Goal: Book appointment/travel/reservation

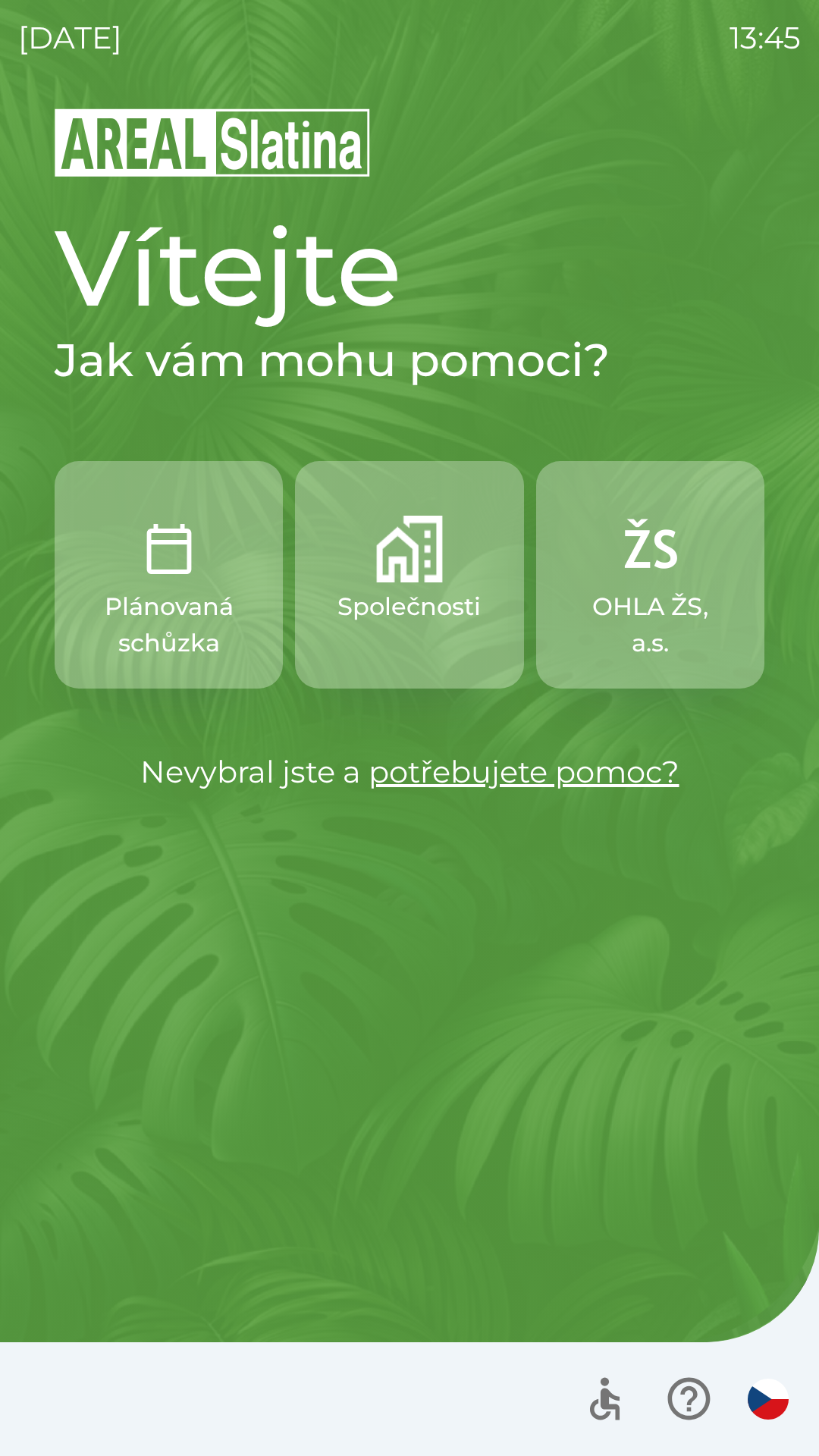
click at [395, 573] on img "button" at bounding box center [409, 549] width 67 height 67
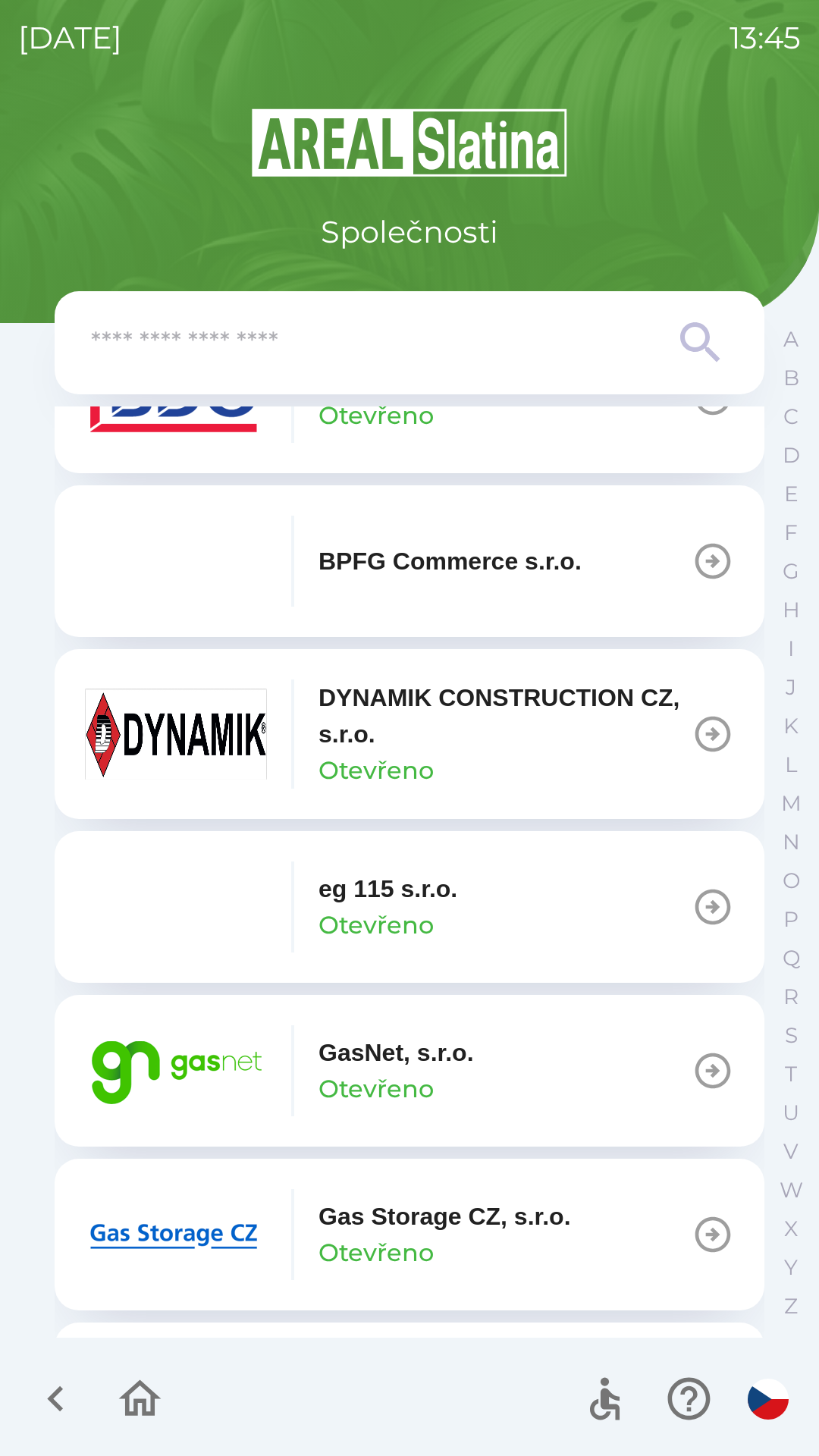
scroll to position [596, 0]
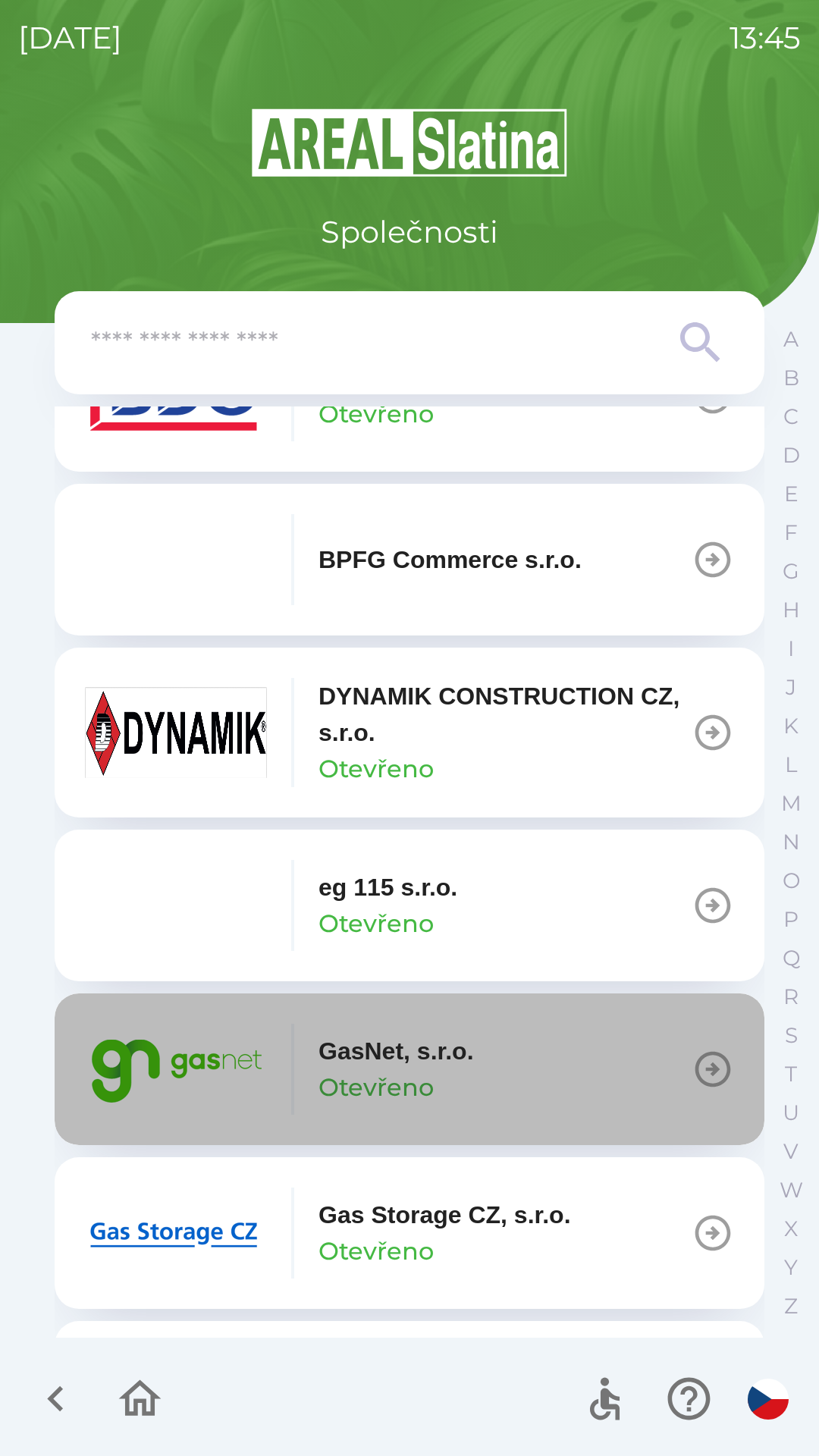
click at [464, 1068] on p "GasNet, s.r.o." at bounding box center [396, 1051] width 156 height 36
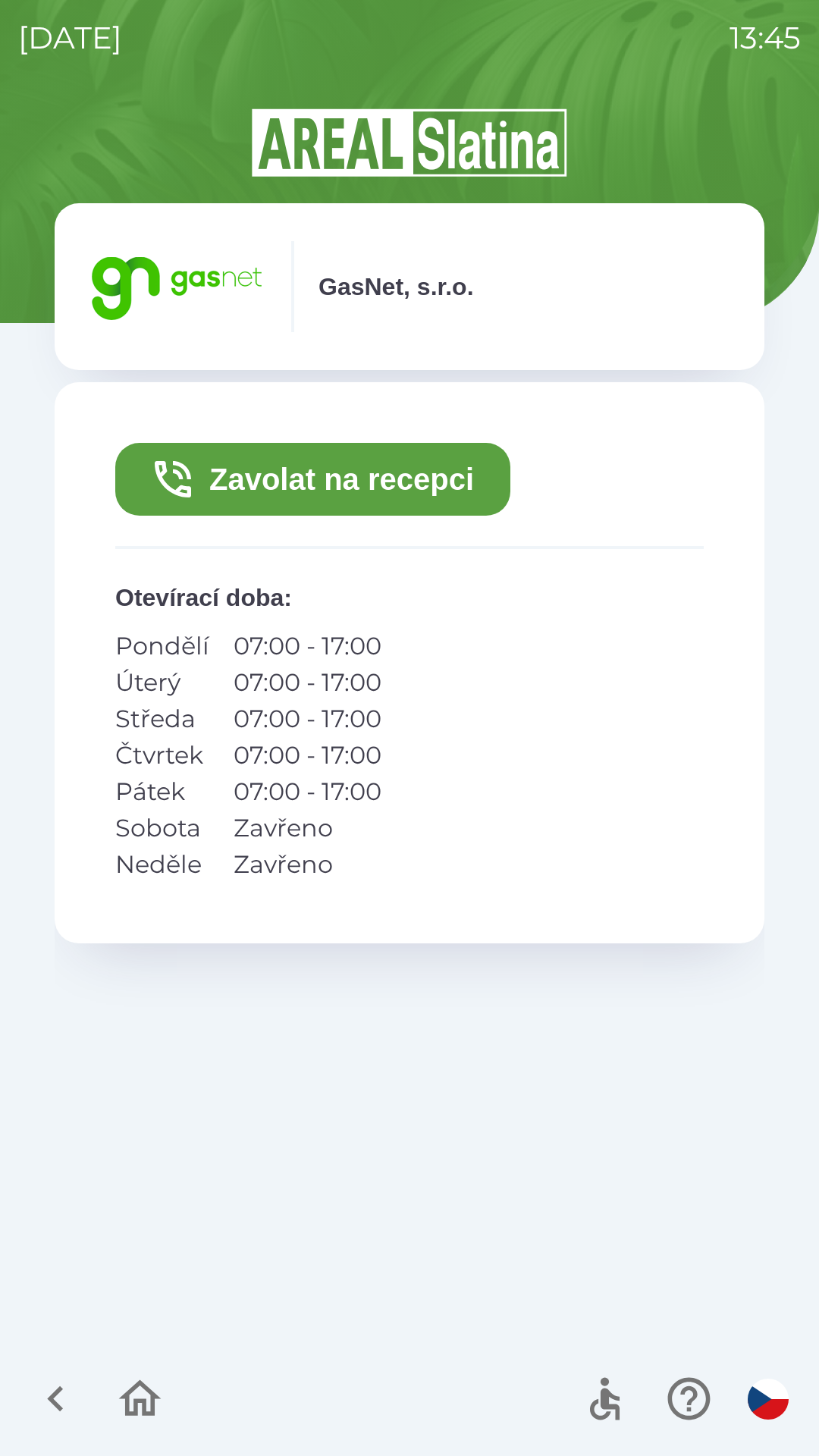
click at [382, 465] on button "Zavolat na recepci" at bounding box center [312, 479] width 395 height 73
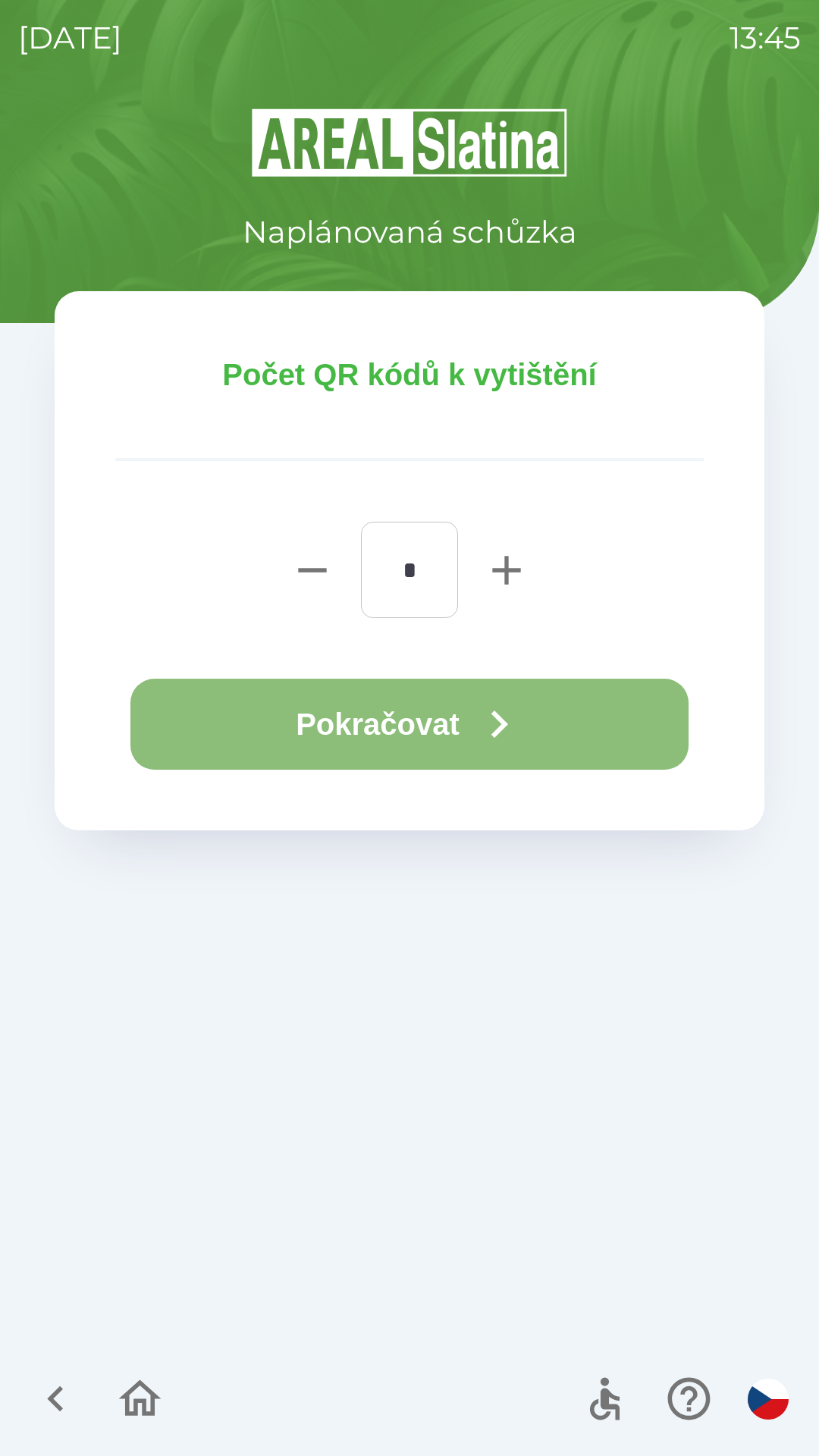
click at [445, 726] on button "Pokračovat" at bounding box center [410, 724] width 558 height 91
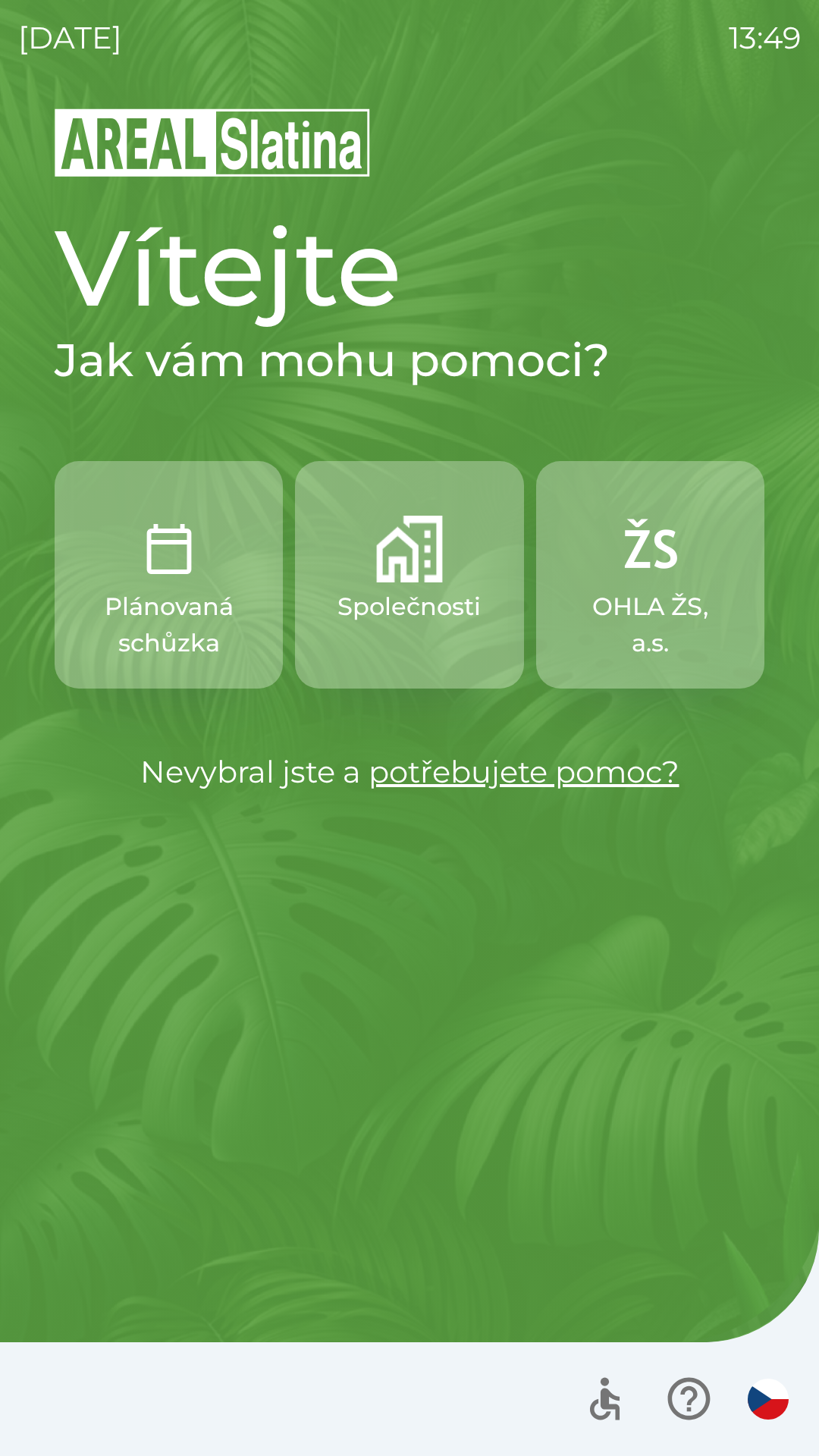
click at [403, 542] on img "button" at bounding box center [409, 549] width 67 height 67
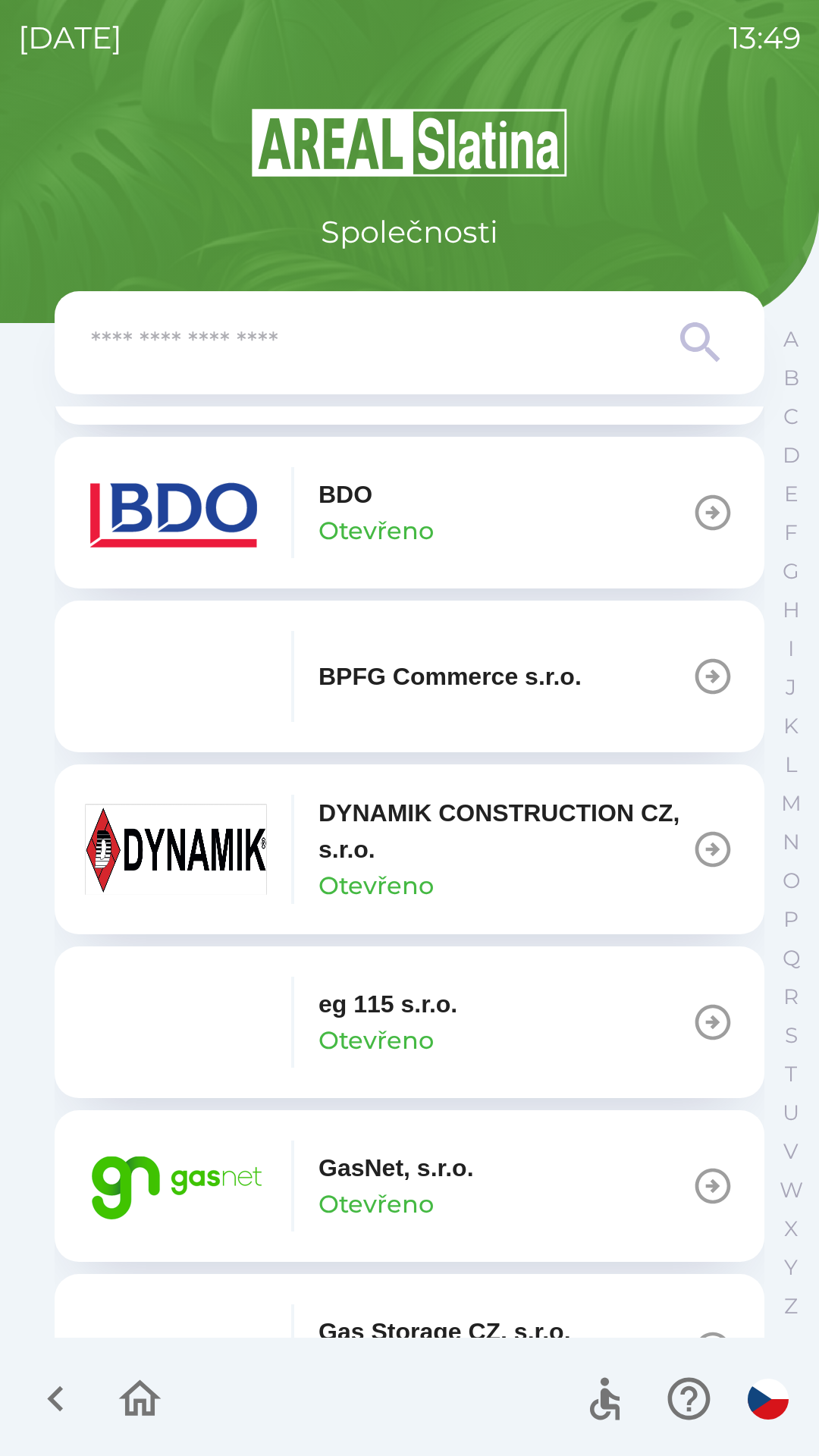
scroll to position [481, 0]
click at [446, 1163] on p "GasNet, s.r.o." at bounding box center [396, 1166] width 156 height 36
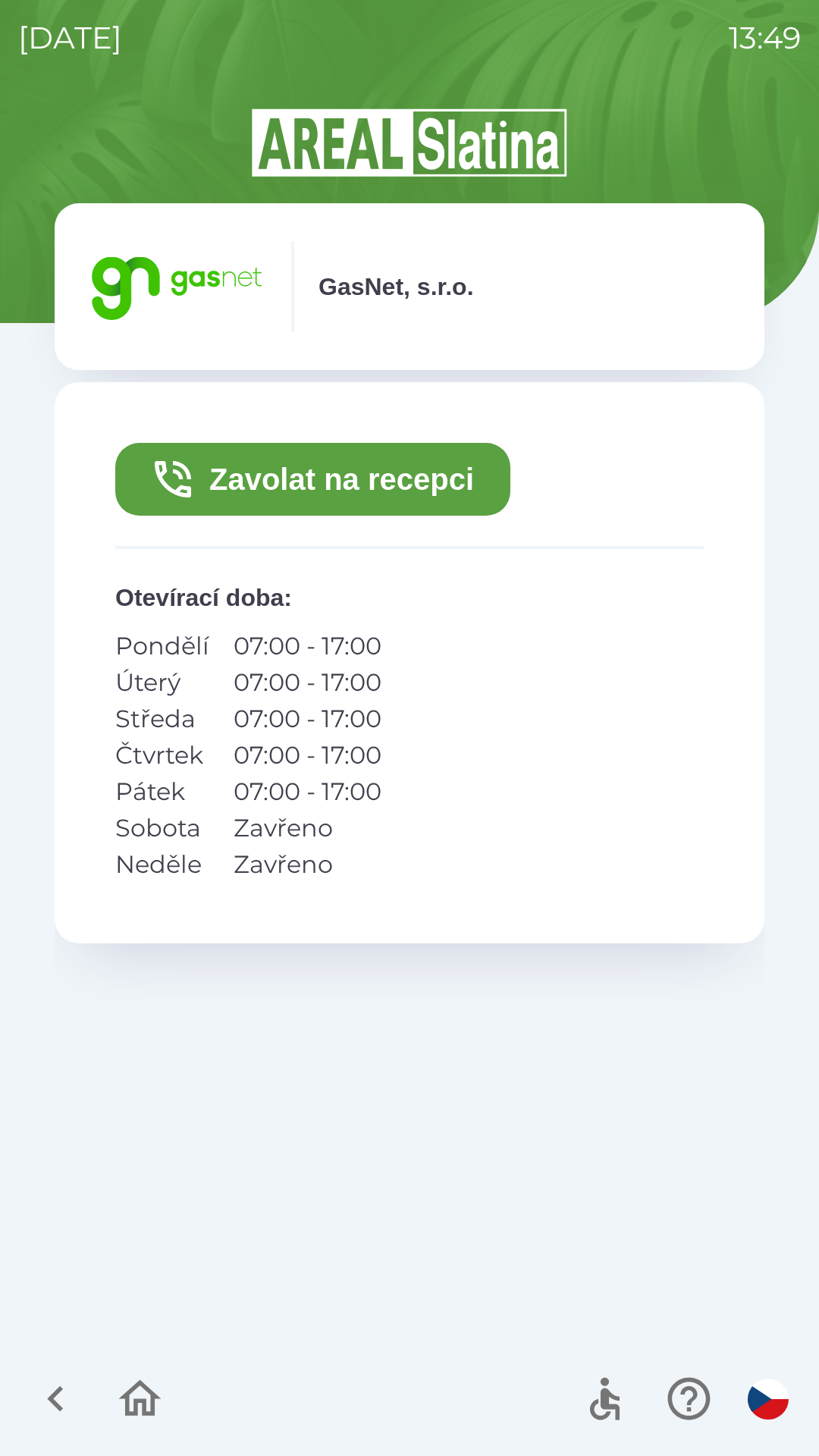
click at [357, 482] on button "Zavolat na recepci" at bounding box center [312, 479] width 395 height 73
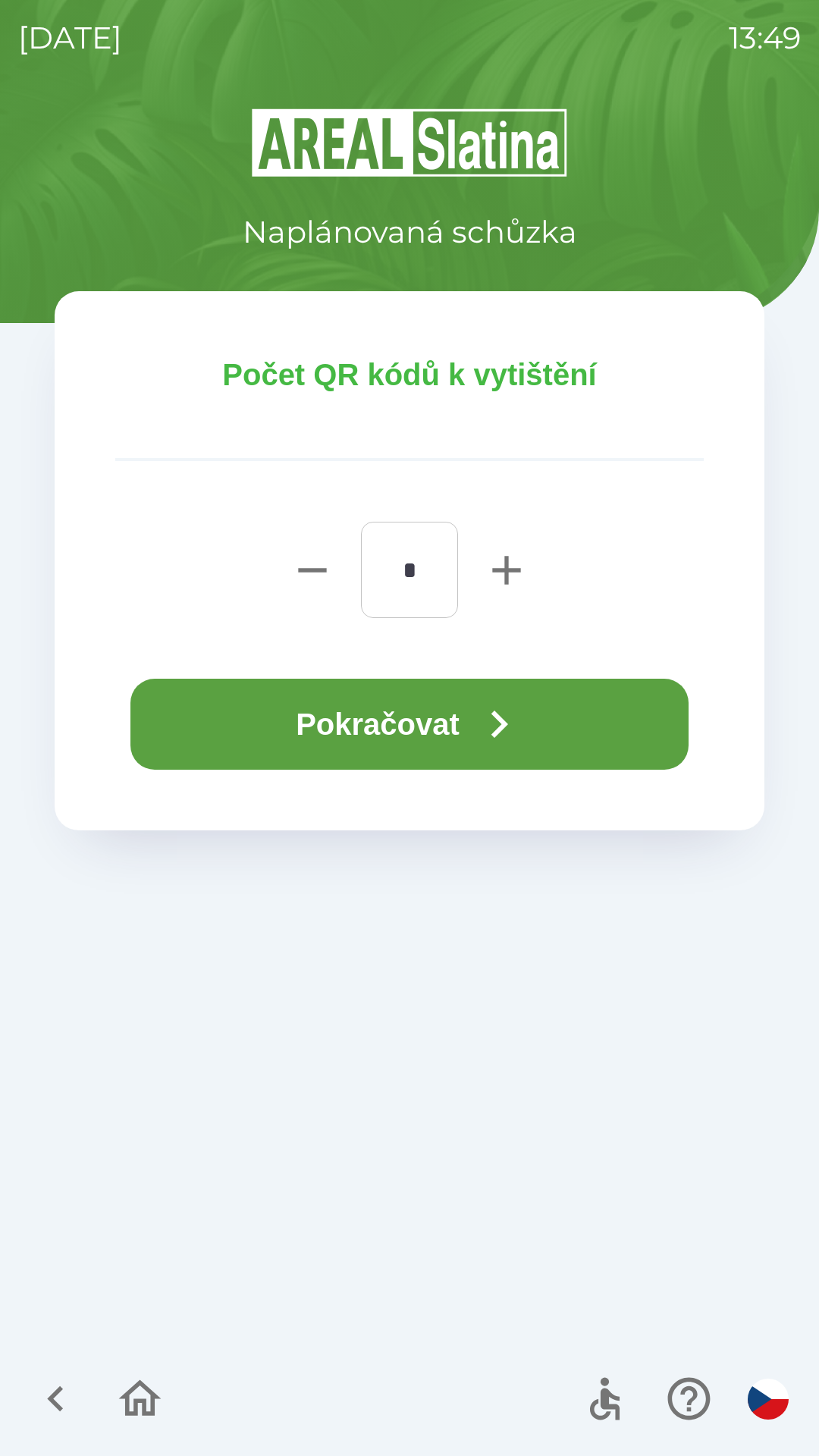
click at [410, 712] on button "Pokračovat" at bounding box center [410, 724] width 558 height 91
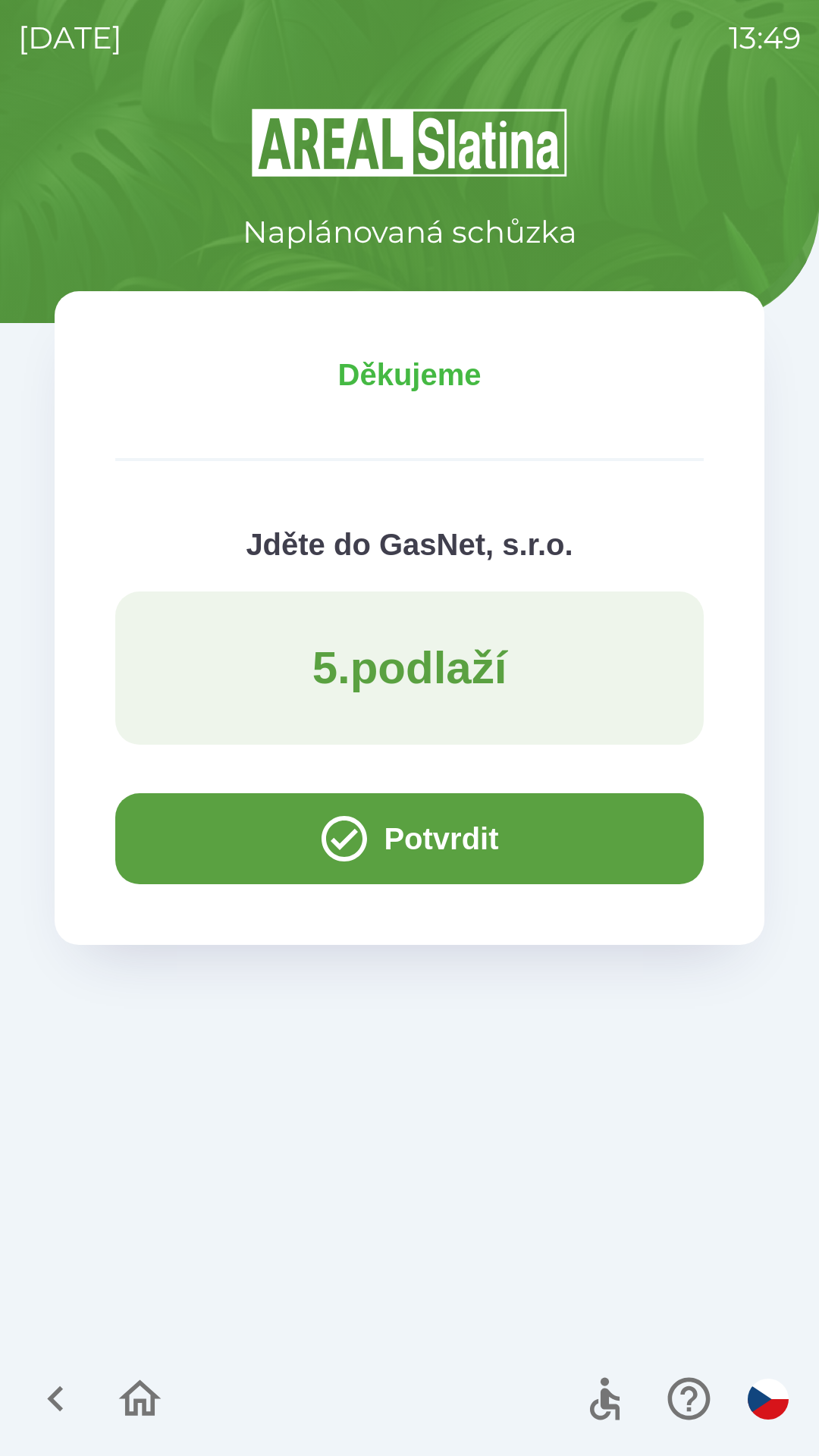
click at [132, 1388] on icon "button" at bounding box center [140, 1398] width 42 height 36
